Goal: Information Seeking & Learning: Learn about a topic

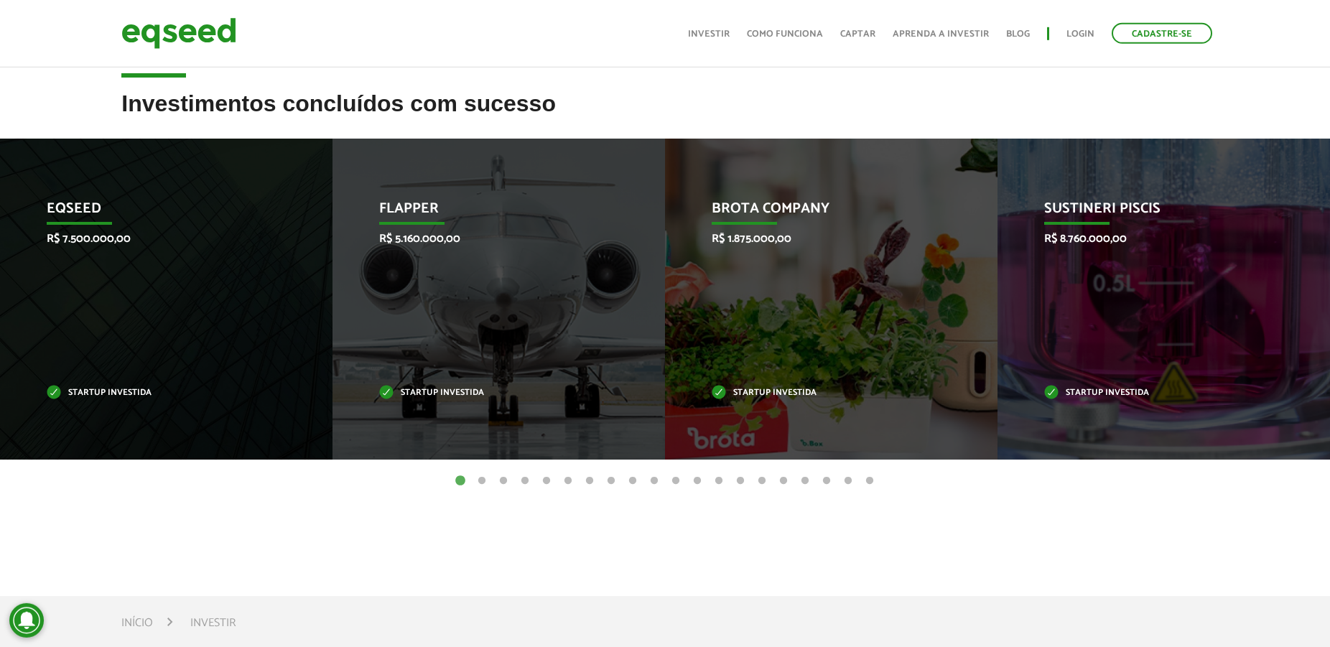
scroll to position [586, 0]
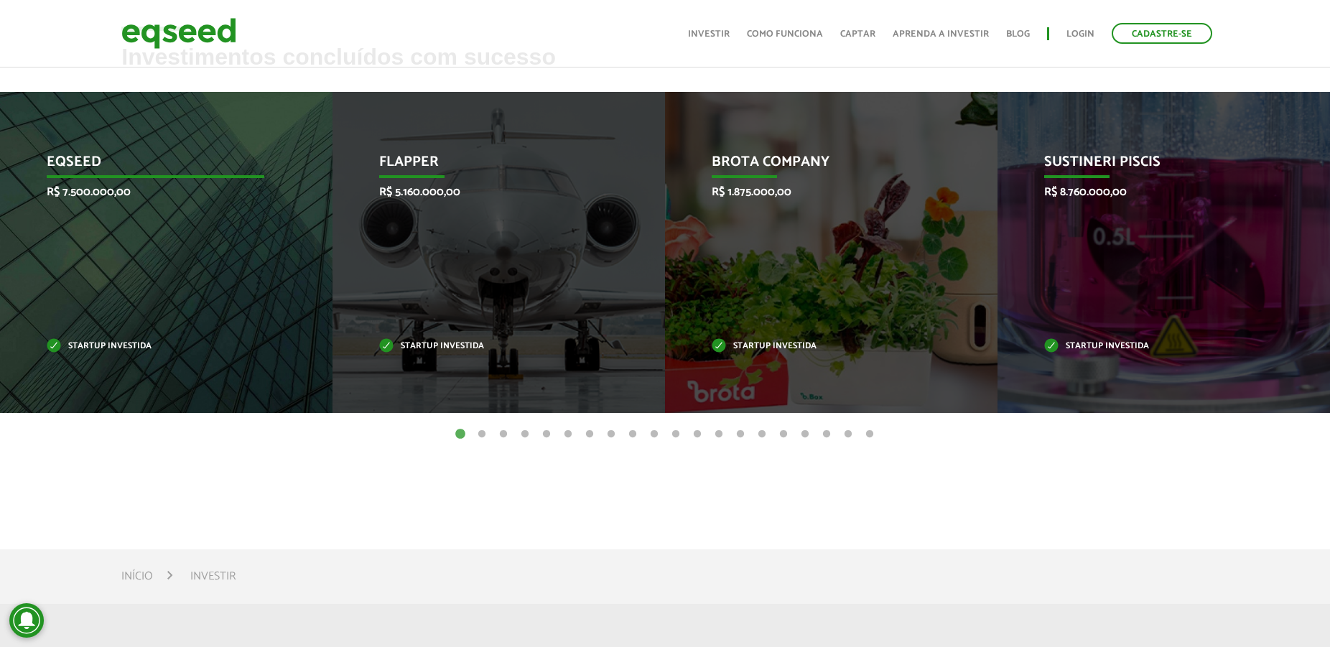
click at [197, 266] on div "EqSeed R$ 7.500.000,00 Startup investida" at bounding box center [155, 252] width 311 height 321
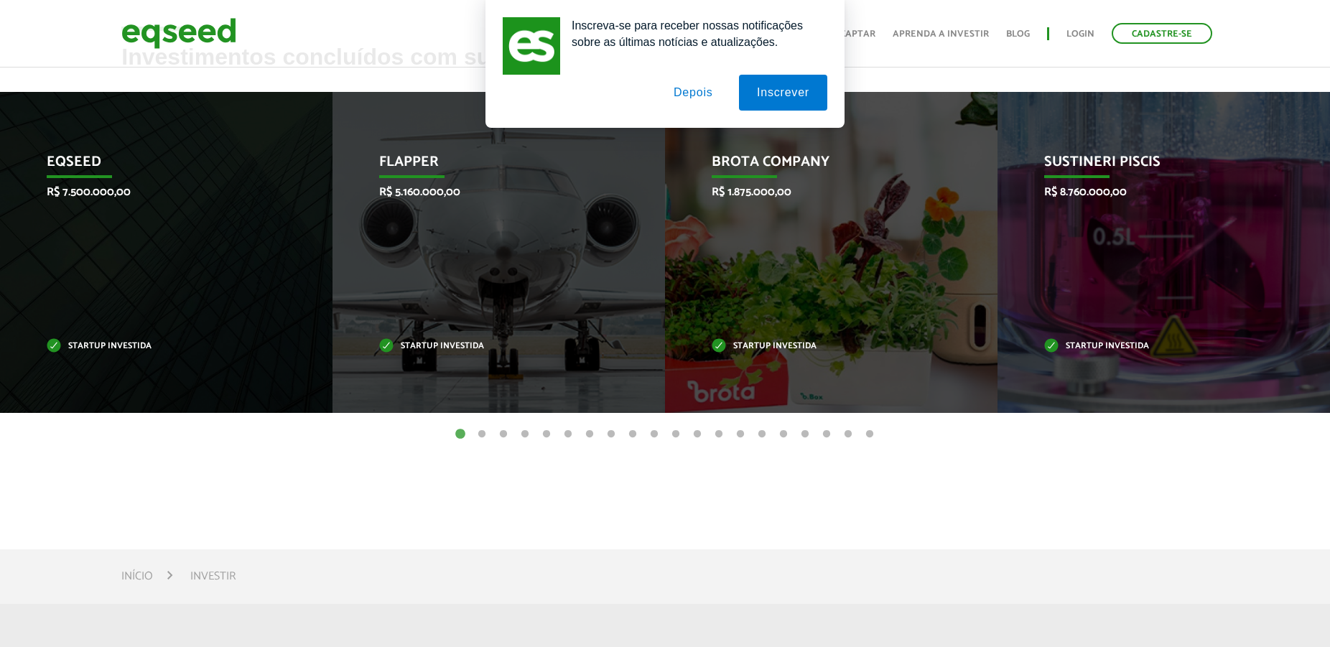
click at [686, 88] on button "Depois" at bounding box center [693, 93] width 75 height 36
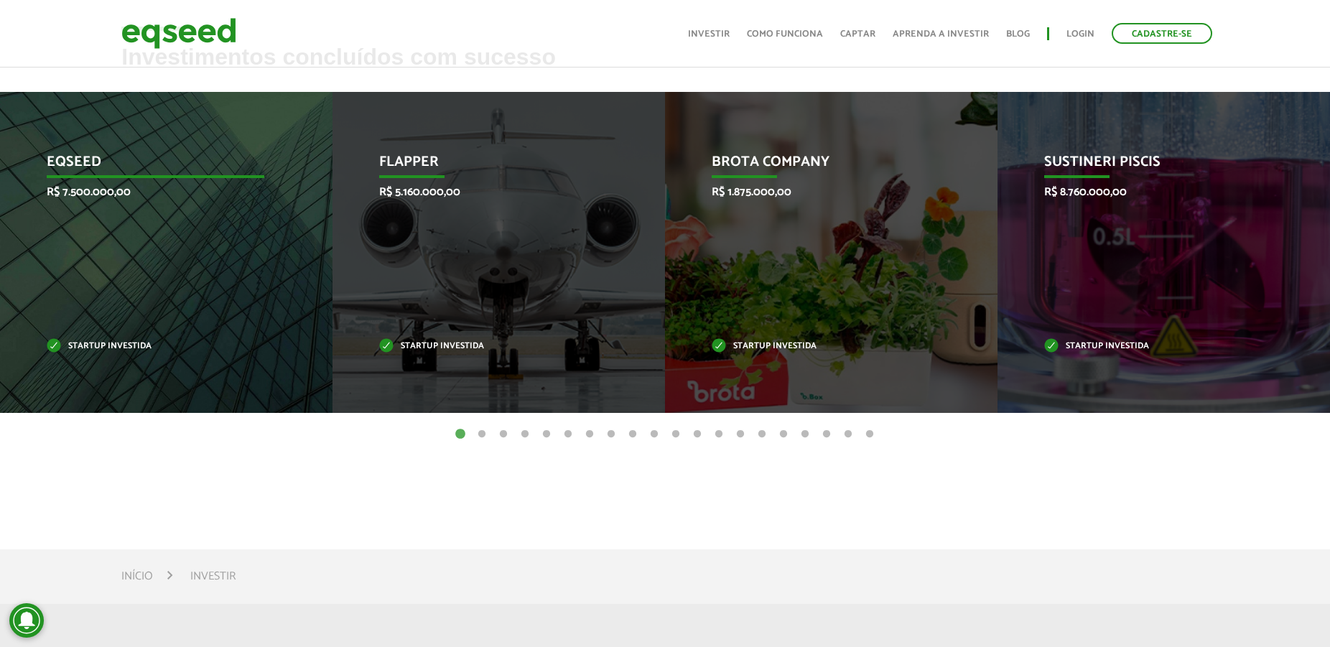
click at [81, 170] on p "EqSeed" at bounding box center [156, 166] width 218 height 24
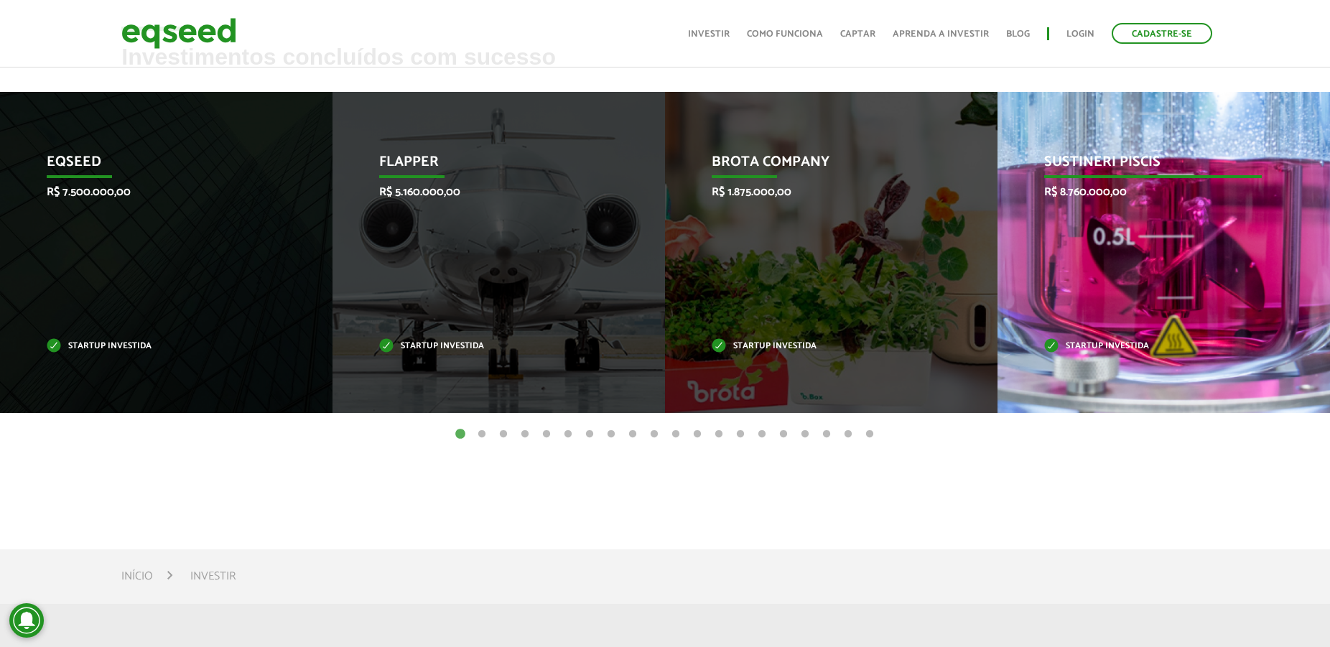
click at [1117, 324] on div "Sustineri Piscis R$ 8.760.000,00 Startup investida" at bounding box center [1152, 252] width 311 height 321
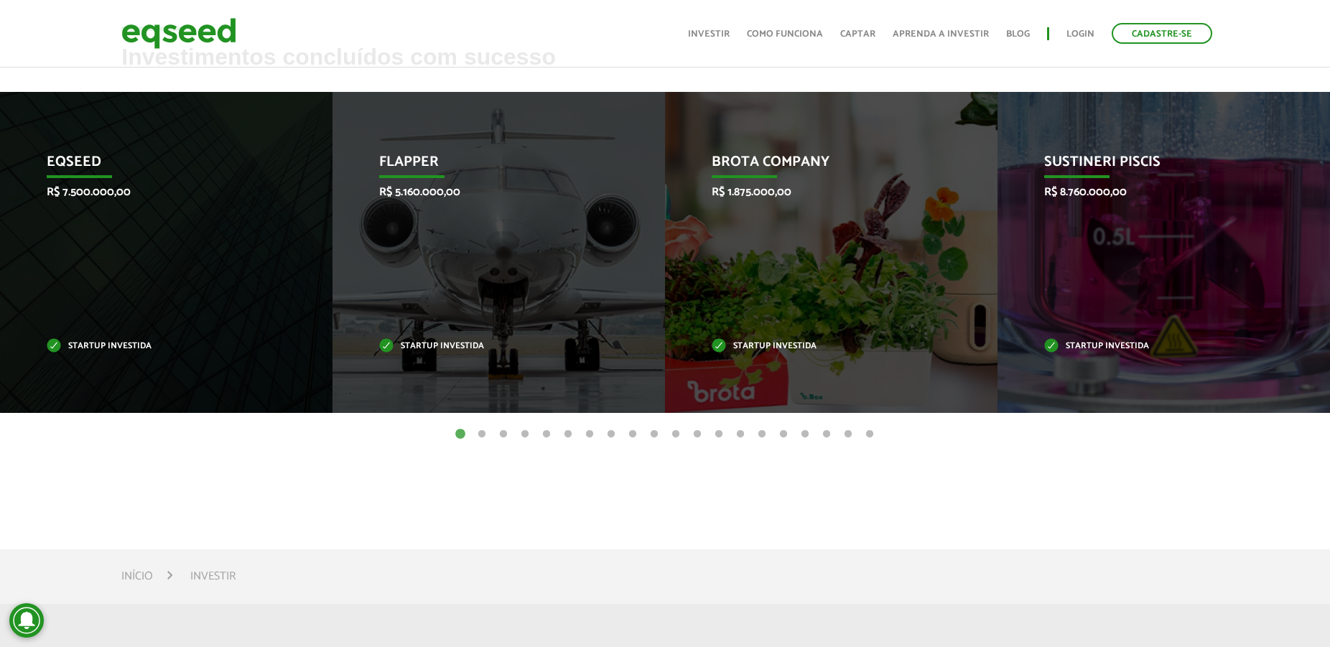
click at [484, 424] on div "Invoop R$ 250.000,00 Startup investida Prosumir R$ 300.000,00 Startup investida…" at bounding box center [665, 263] width 1330 height 342
click at [480, 429] on button "2" at bounding box center [482, 434] width 14 height 14
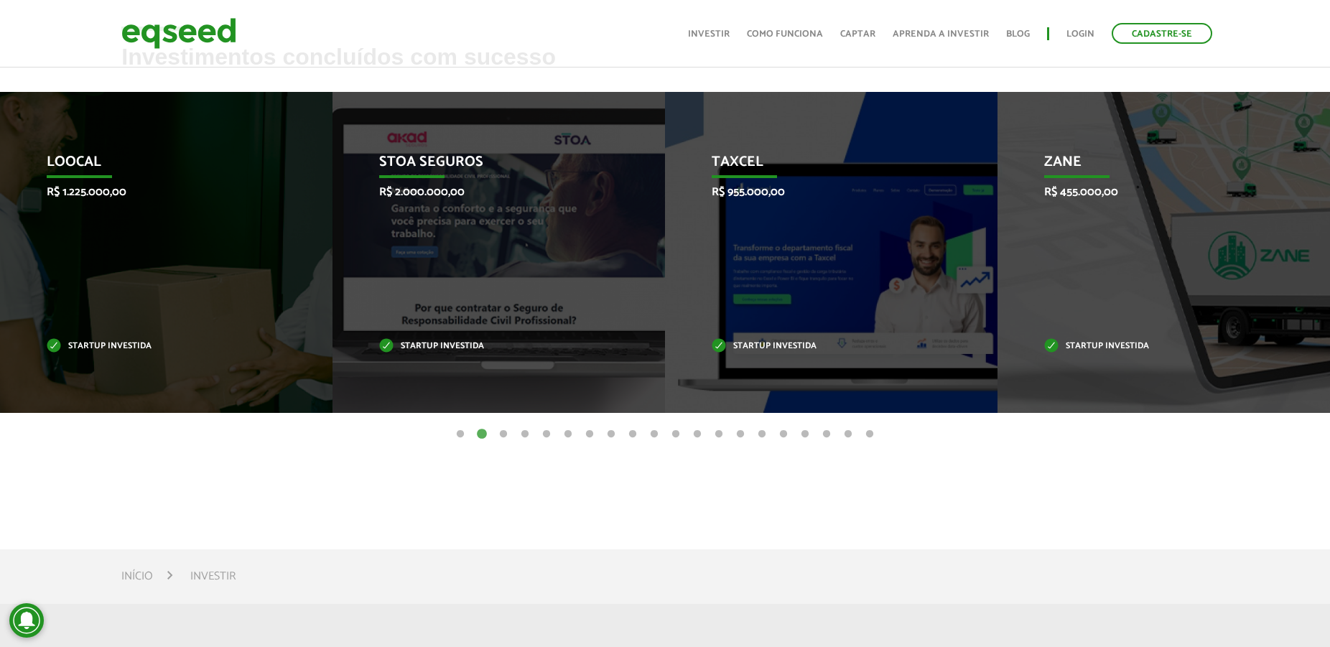
click at [506, 432] on button "3" at bounding box center [503, 434] width 14 height 14
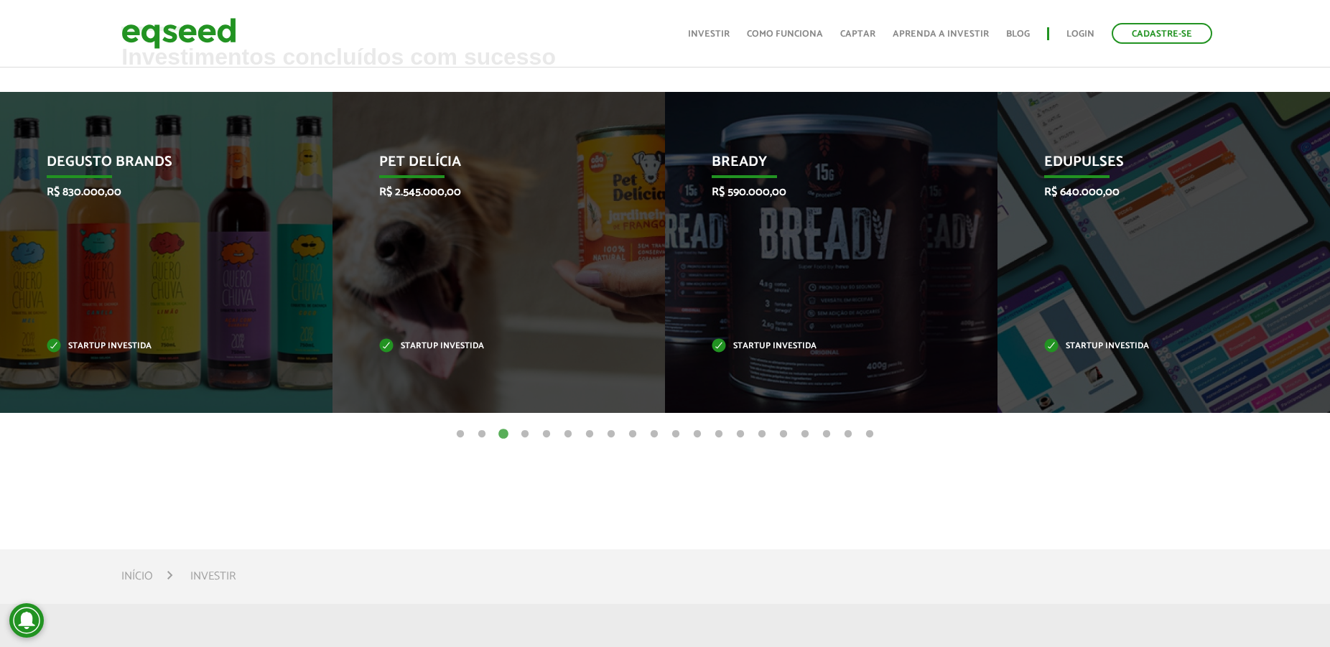
click at [543, 432] on button "5" at bounding box center [546, 434] width 14 height 14
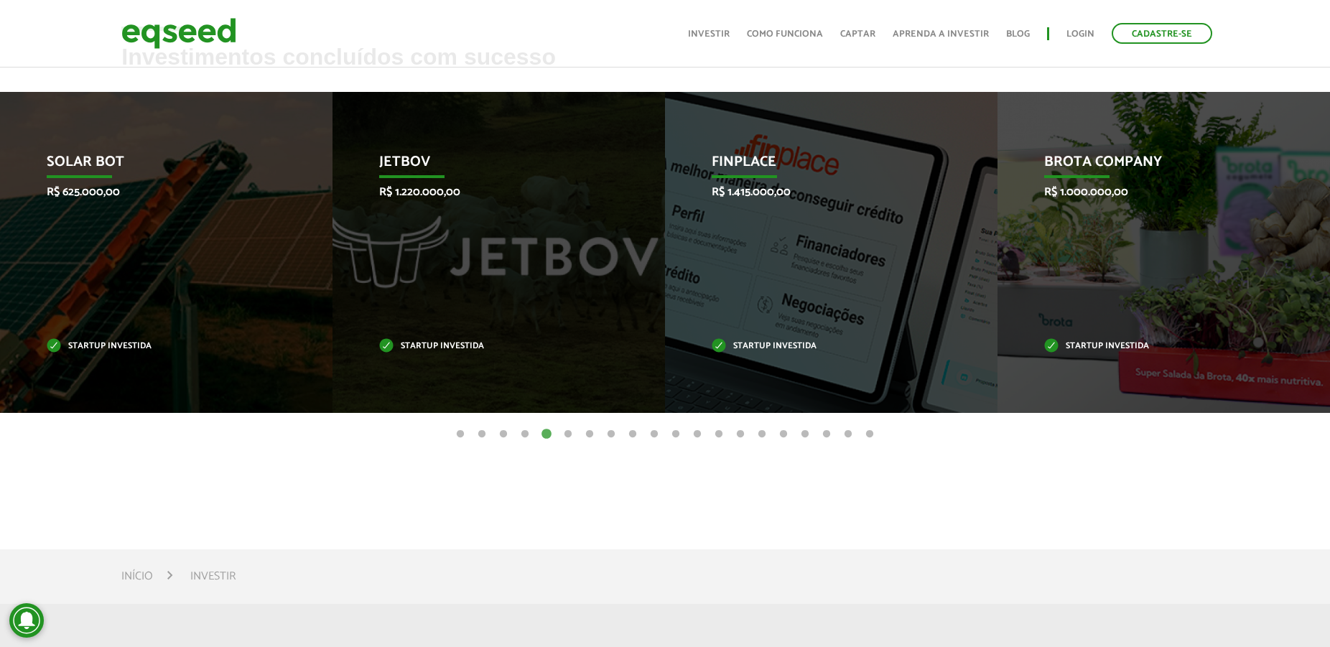
click at [553, 429] on button "5" at bounding box center [546, 434] width 14 height 14
click at [582, 429] on button "7" at bounding box center [589, 434] width 14 height 14
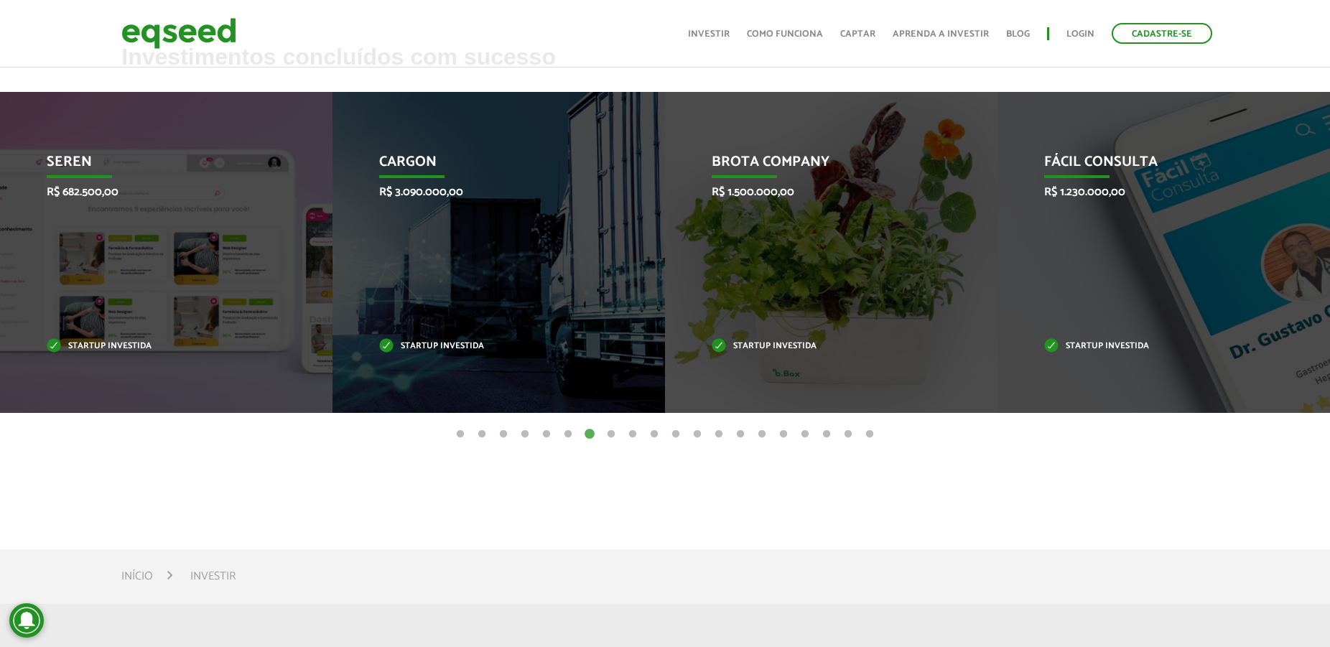
click at [722, 432] on button "13" at bounding box center [719, 434] width 14 height 14
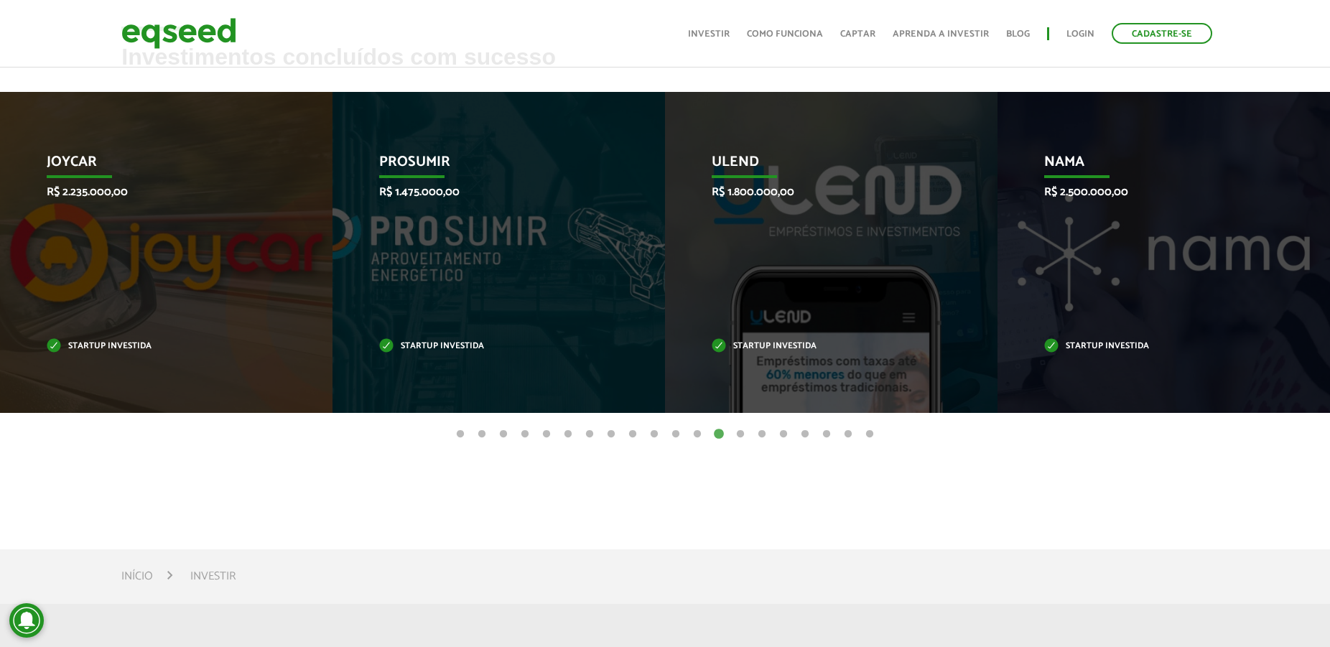
click at [829, 434] on button "18" at bounding box center [826, 434] width 14 height 14
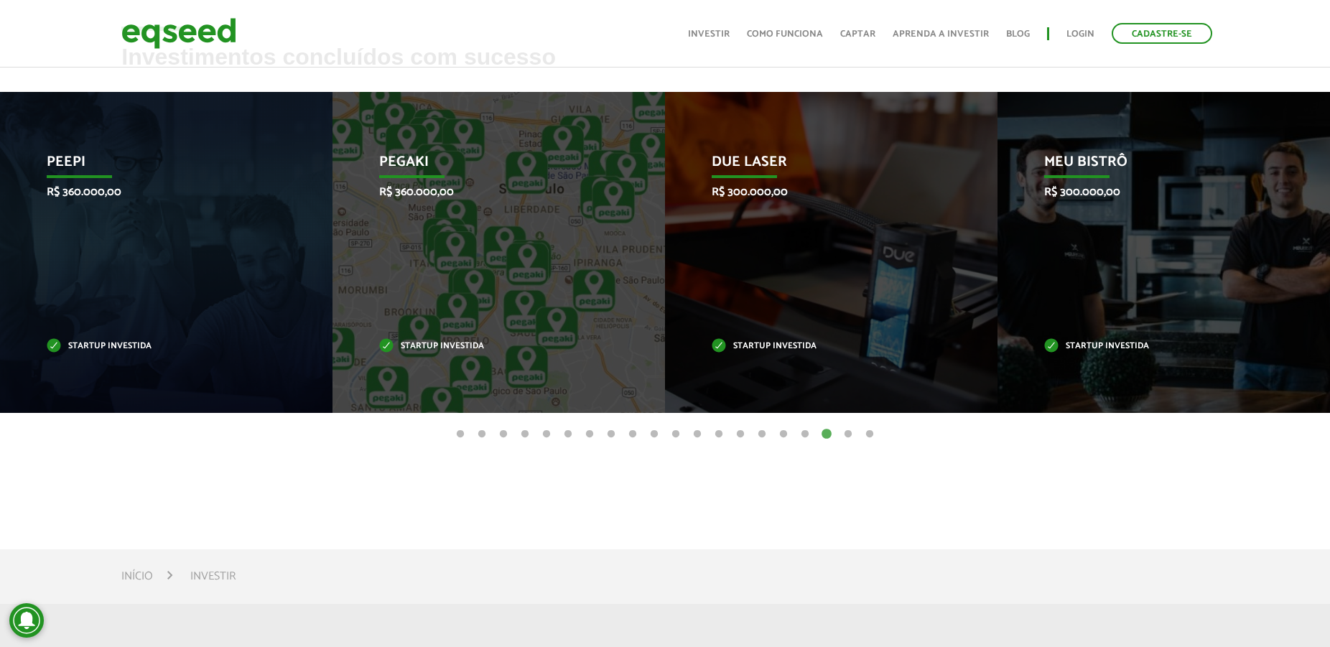
click at [870, 430] on button "20" at bounding box center [869, 434] width 14 height 14
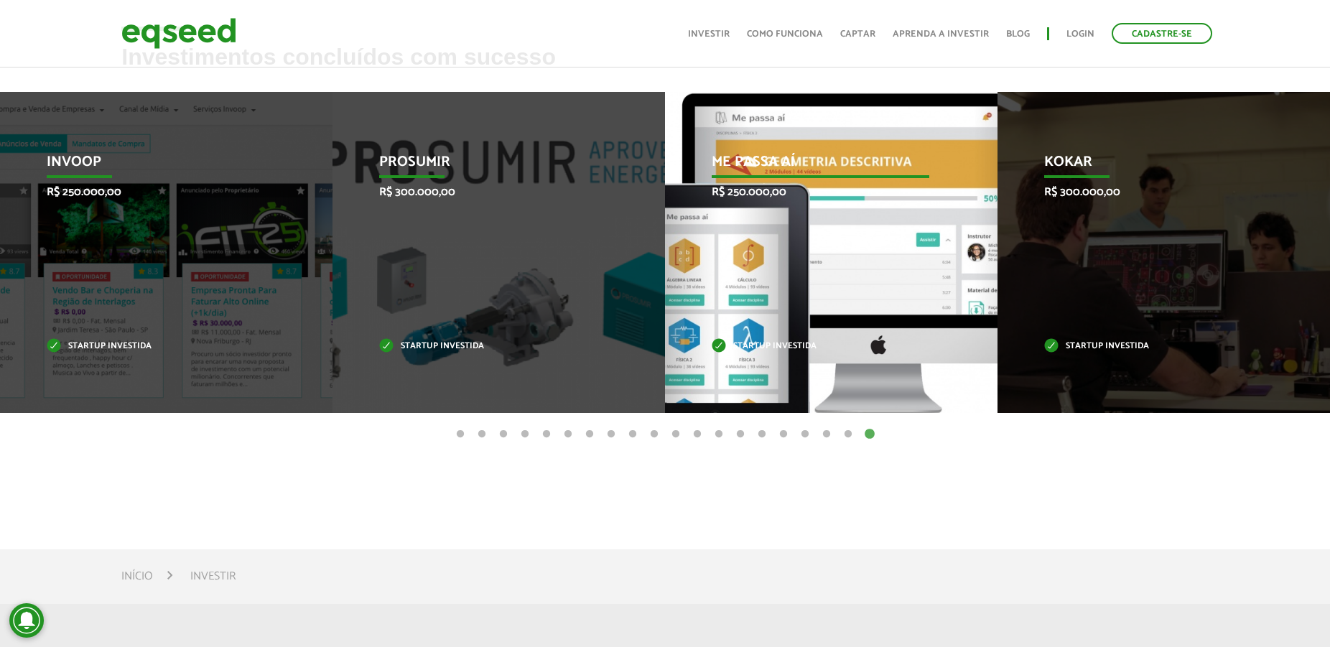
click at [790, 308] on div "Me Passa Aí R$ 250.000,00 Startup investida" at bounding box center [820, 252] width 311 height 321
click at [760, 164] on p "Me Passa Aí" at bounding box center [821, 166] width 218 height 24
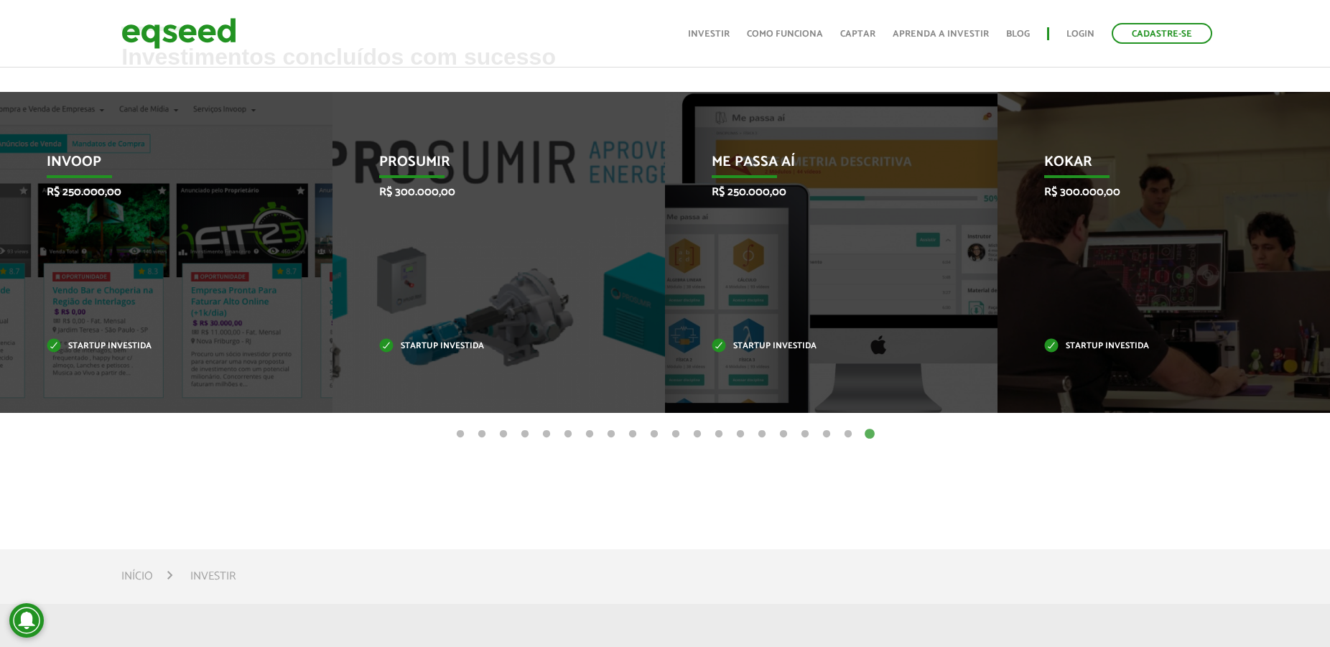
click at [459, 432] on button "1" at bounding box center [460, 434] width 14 height 14
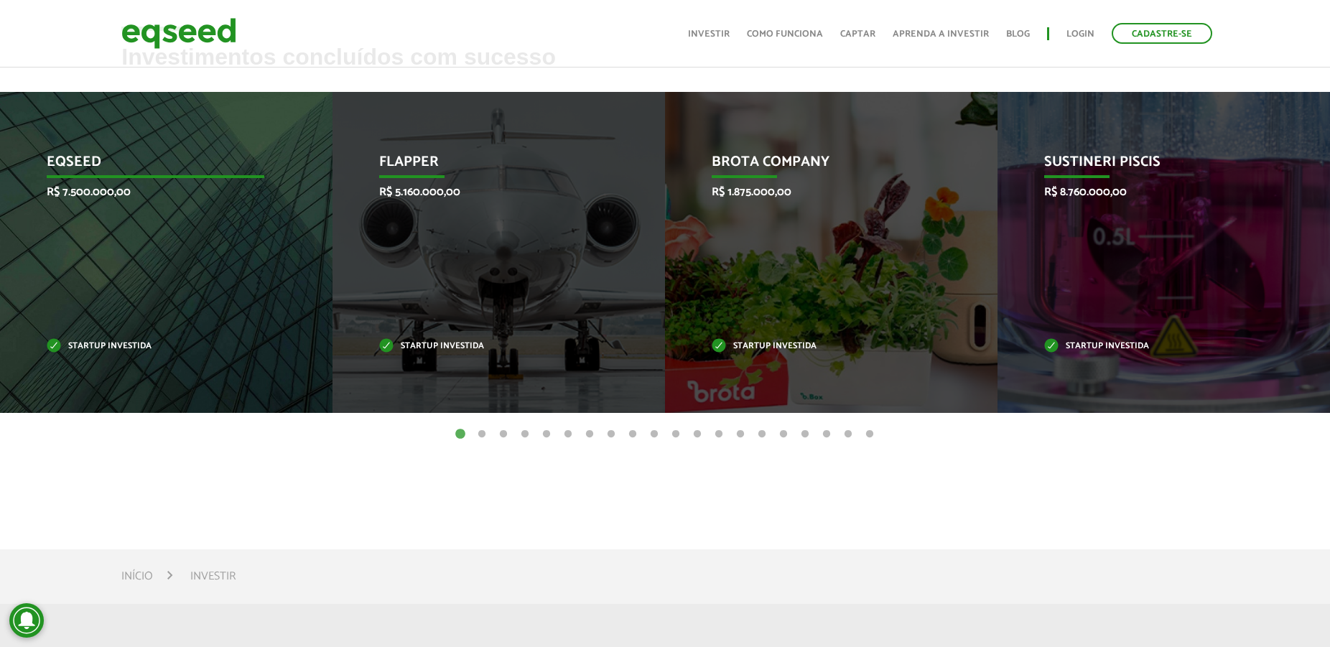
click at [81, 157] on p "EqSeed" at bounding box center [156, 166] width 218 height 24
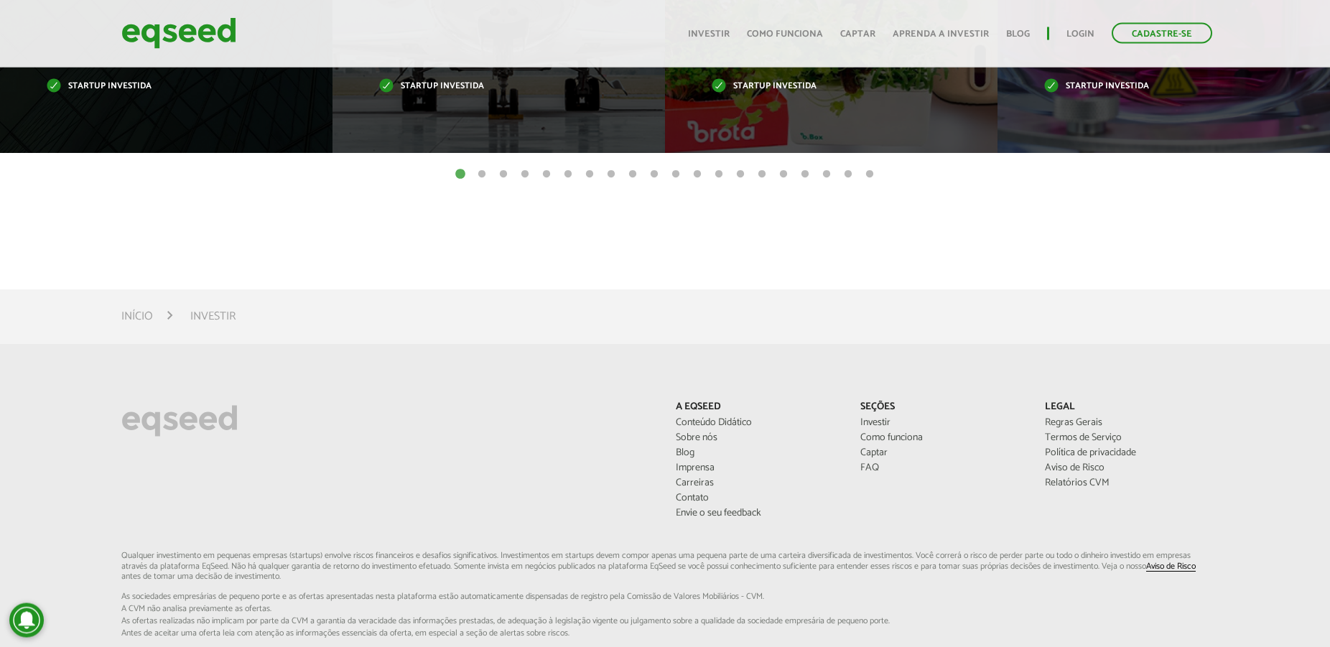
scroll to position [879, 0]
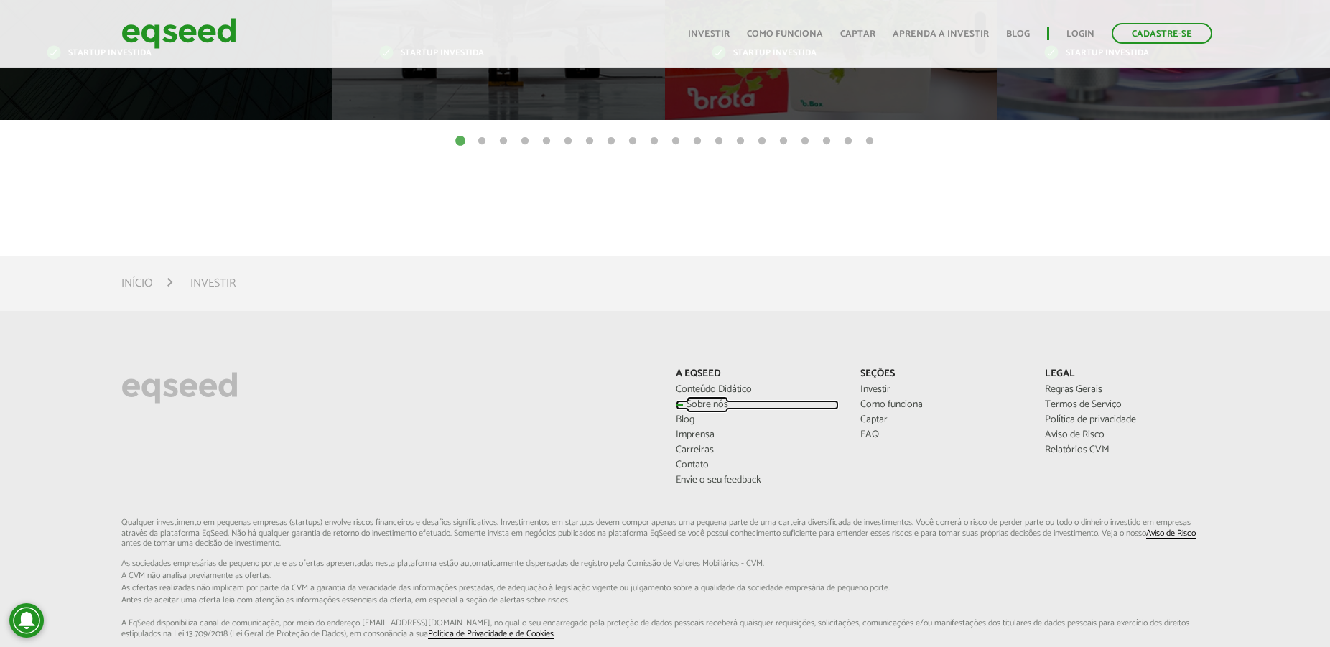
click at [702, 402] on link "Sobre nós" at bounding box center [757, 405] width 163 height 10
